Goal: Task Accomplishment & Management: Manage account settings

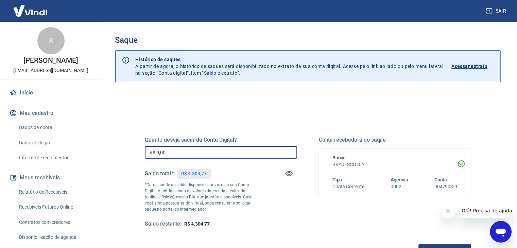
click at [218, 152] on input "R$ 0,00" at bounding box center [221, 152] width 152 height 13
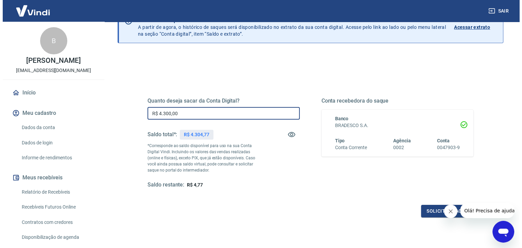
scroll to position [88, 0]
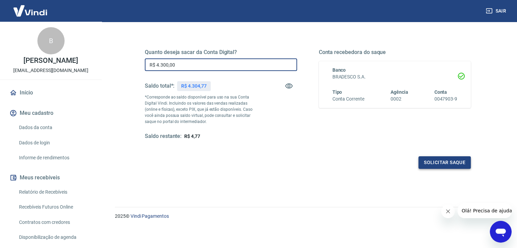
type input "R$ 4.300,00"
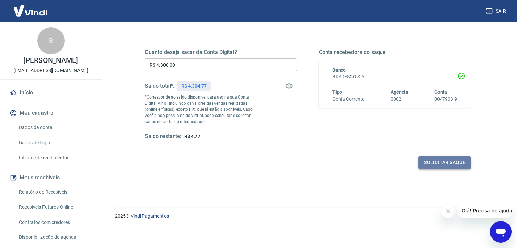
click at [434, 161] on button "Solicitar saque" at bounding box center [445, 162] width 52 height 13
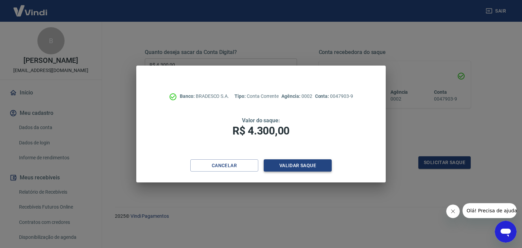
click at [300, 167] on button "Validar saque" at bounding box center [298, 165] width 68 height 13
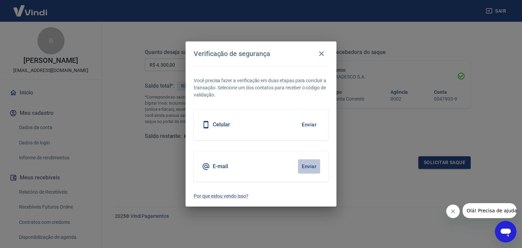
click at [310, 165] on button "Enviar" at bounding box center [309, 166] width 22 height 14
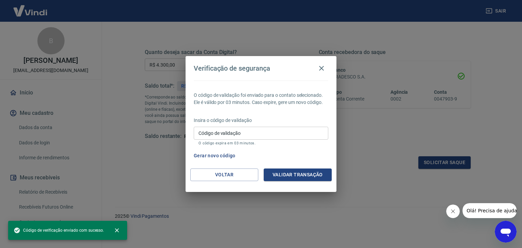
click at [263, 132] on input "Código de validação" at bounding box center [261, 133] width 135 height 13
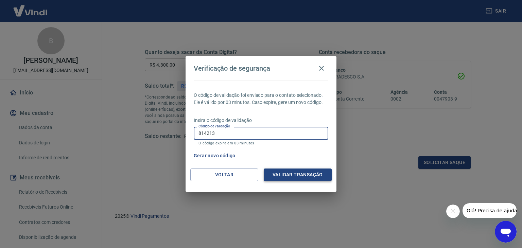
type input "814213"
click at [315, 179] on button "Validar transação" at bounding box center [298, 175] width 68 height 13
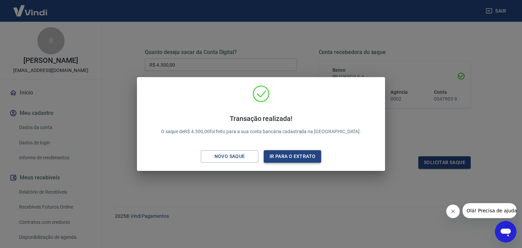
click at [309, 157] on button "Ir para o extrato" at bounding box center [292, 156] width 57 height 13
